Goal: Task Accomplishment & Management: Manage account settings

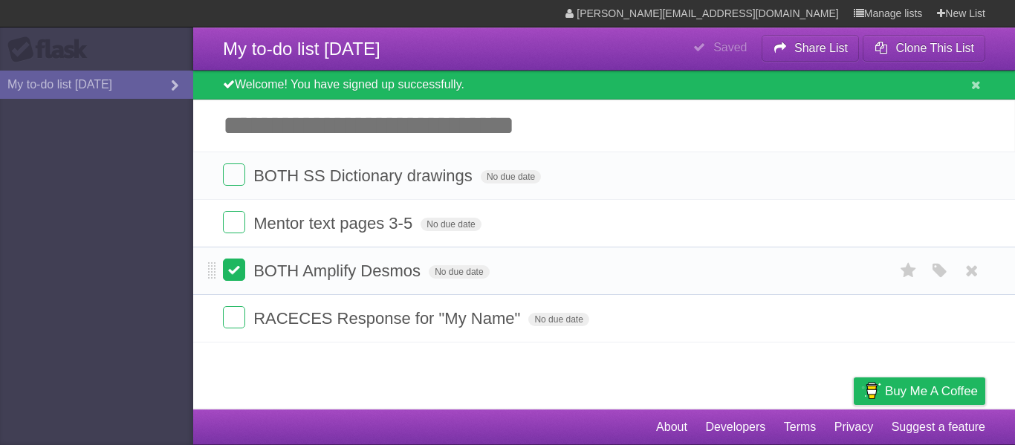
click at [239, 274] on label at bounding box center [234, 270] width 22 height 22
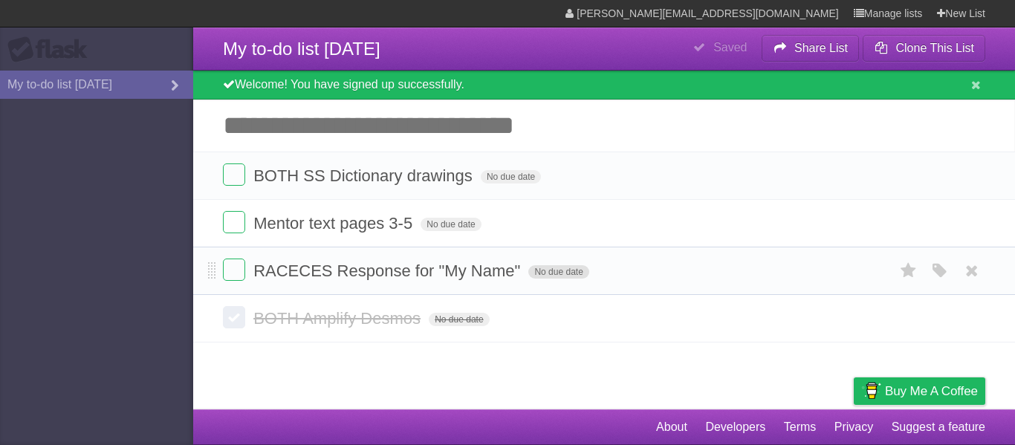
click at [554, 274] on span "No due date" at bounding box center [558, 271] width 60 height 13
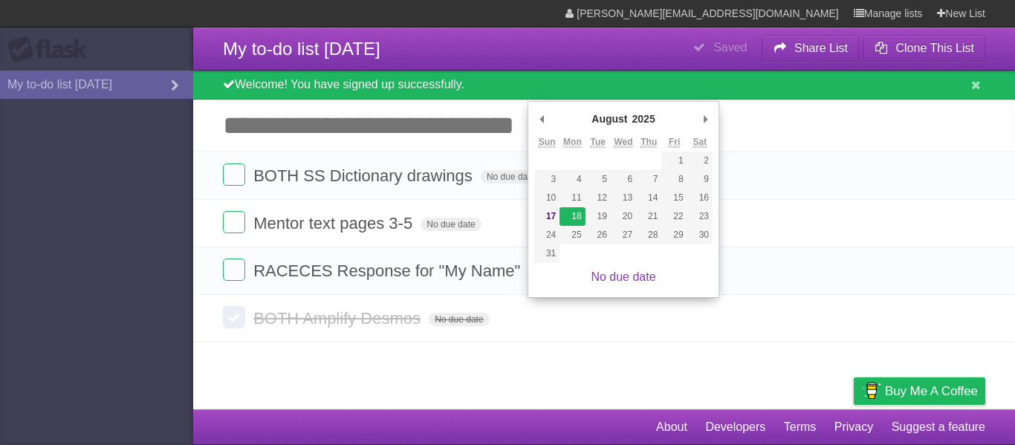
type span "[DATE]"
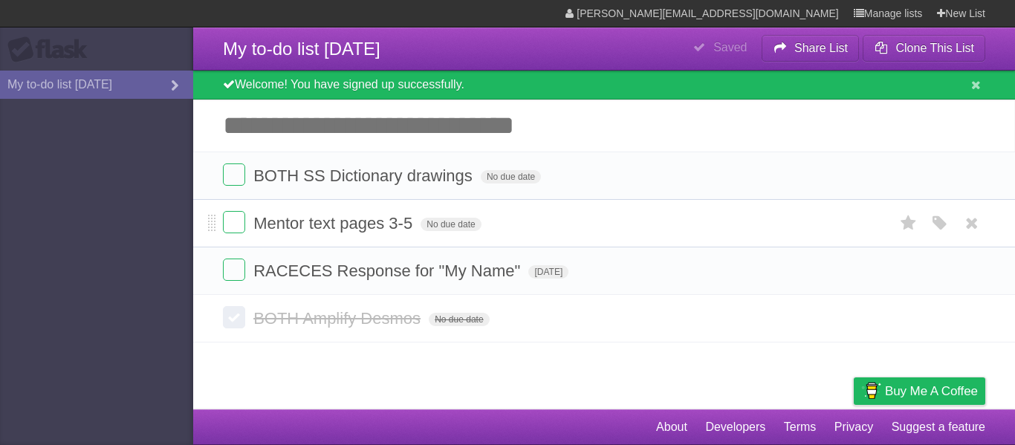
click at [458, 219] on form "Mentor text pages 3-5 No due date White Red Blue Green Purple Orange" at bounding box center [604, 223] width 763 height 25
click at [460, 222] on span "No due date" at bounding box center [451, 224] width 60 height 13
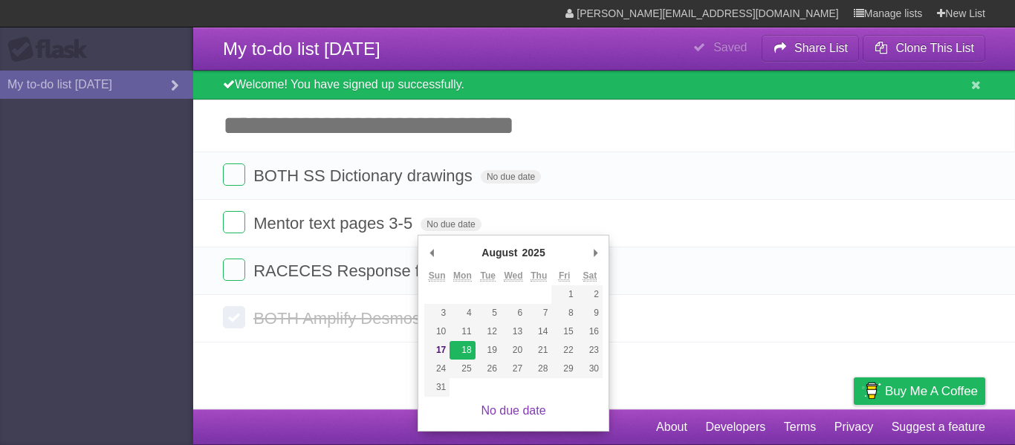
type span "[DATE]"
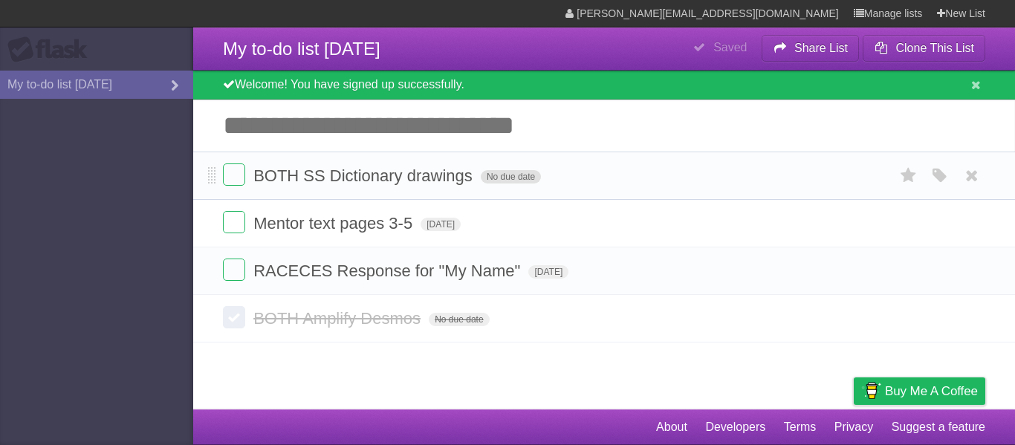
click at [502, 184] on span "No due date" at bounding box center [511, 176] width 60 height 13
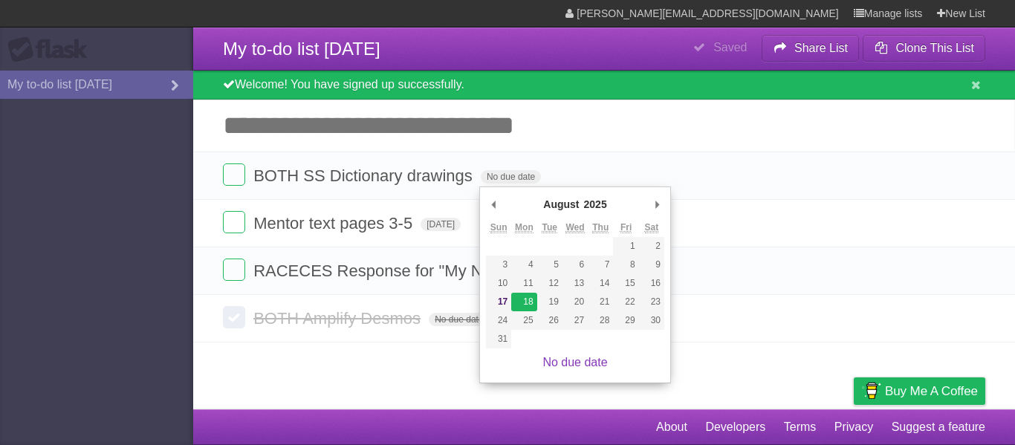
type span "[DATE]"
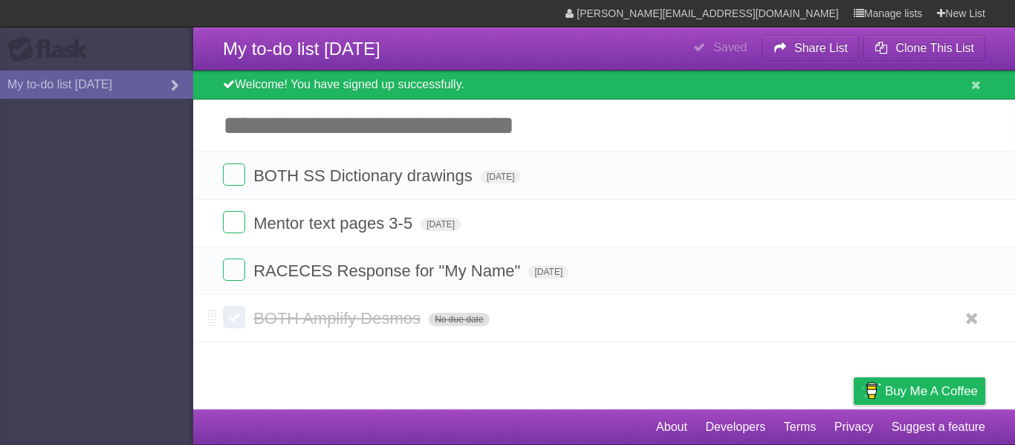
click at [472, 326] on span "No due date" at bounding box center [459, 319] width 60 height 13
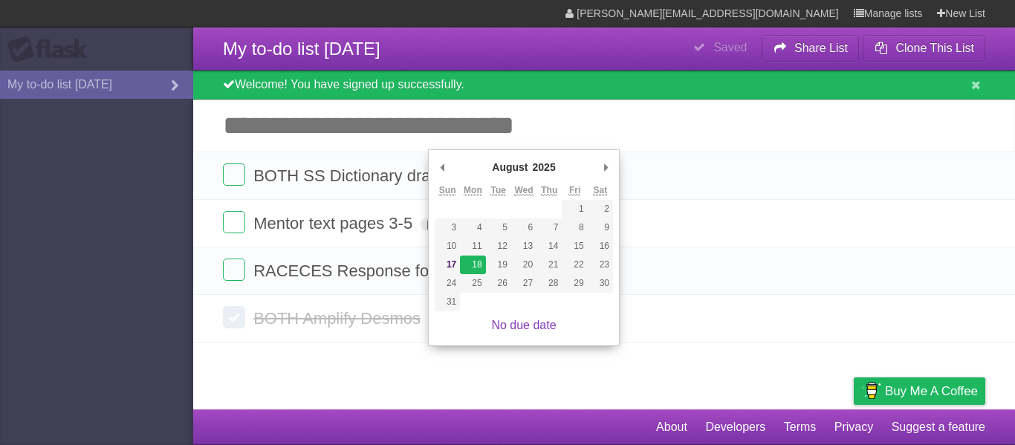
type span "[DATE]"
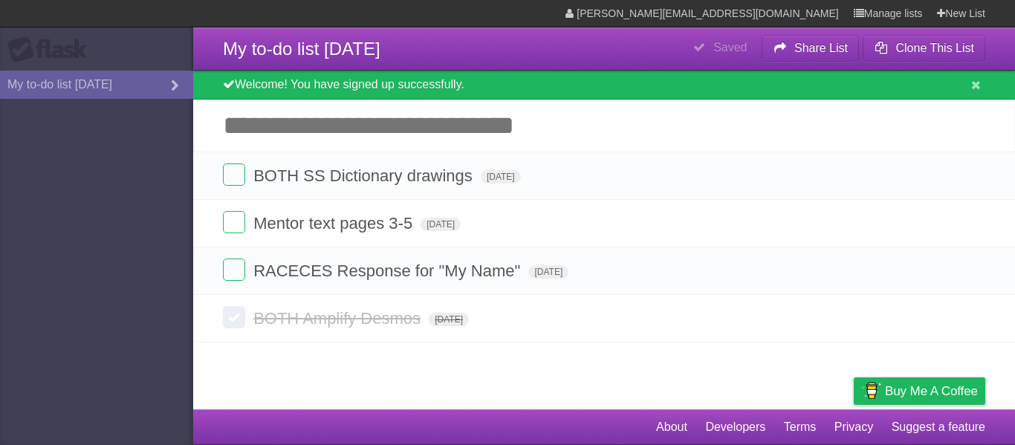
click at [522, 379] on article "**********" at bounding box center [507, 205] width 1015 height 410
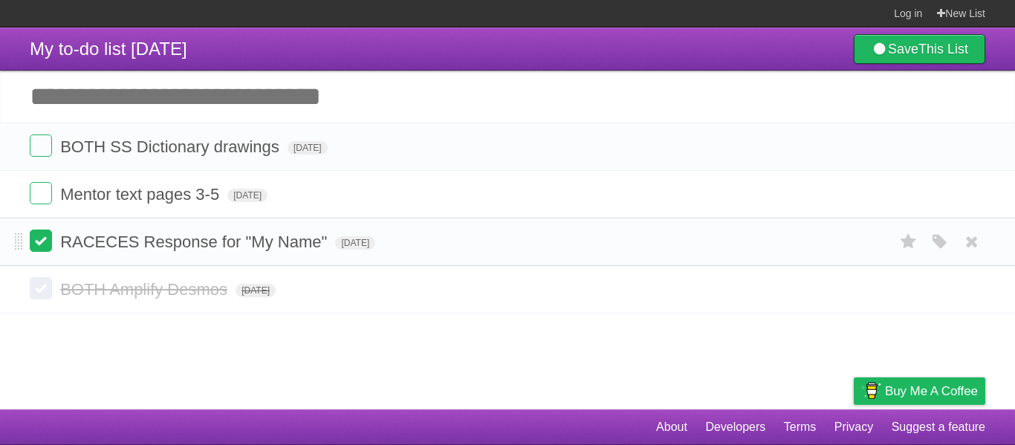
click at [39, 242] on label at bounding box center [41, 241] width 22 height 22
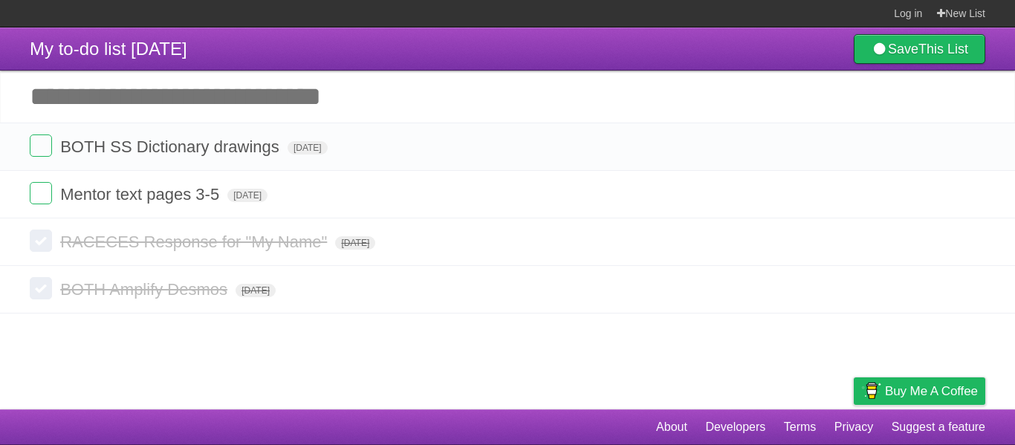
click at [342, 91] on input "Add another task" at bounding box center [507, 97] width 1015 height 52
